Goal: Navigation & Orientation: Find specific page/section

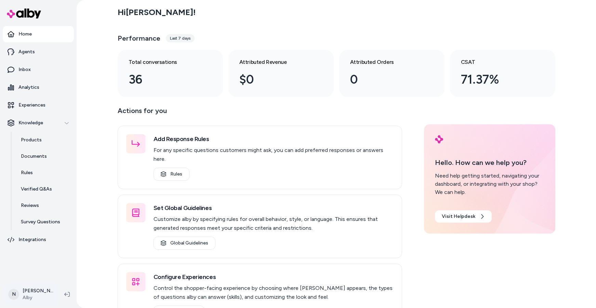
click at [29, 296] on html "Home Agents Inbox Analytics Experiences Knowledge Products Documents Rules Veri…" at bounding box center [298, 154] width 596 height 308
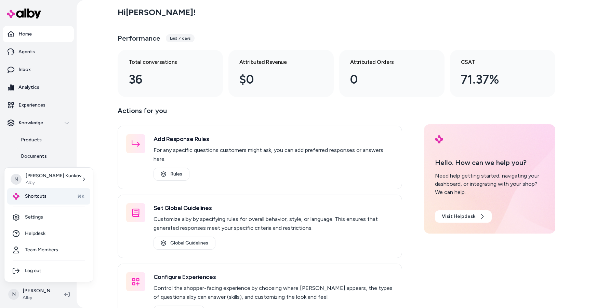
click at [36, 198] on span "Shortcuts" at bounding box center [36, 196] width 22 height 7
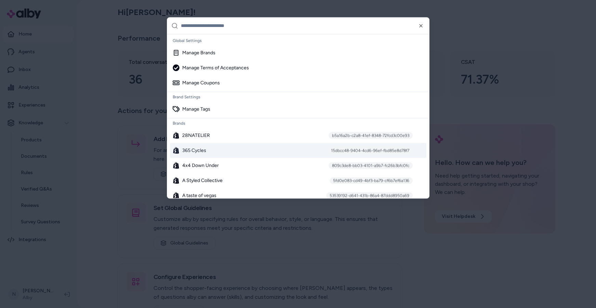
click at [200, 149] on span "365 Cycles" at bounding box center [194, 150] width 24 height 7
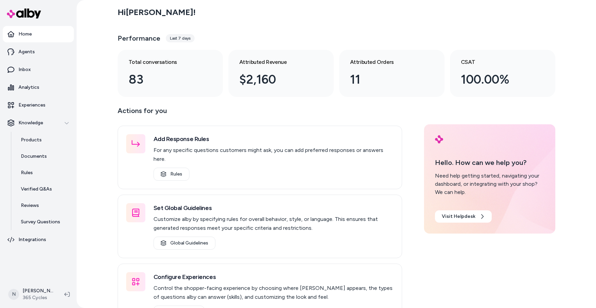
click at [291, 27] on div "Hi [PERSON_NAME] ! Performance Last 7 days Total conversations 83 Attributed Re…" at bounding box center [337, 50] width 438 height 94
